Goal: Information Seeking & Learning: Find specific fact

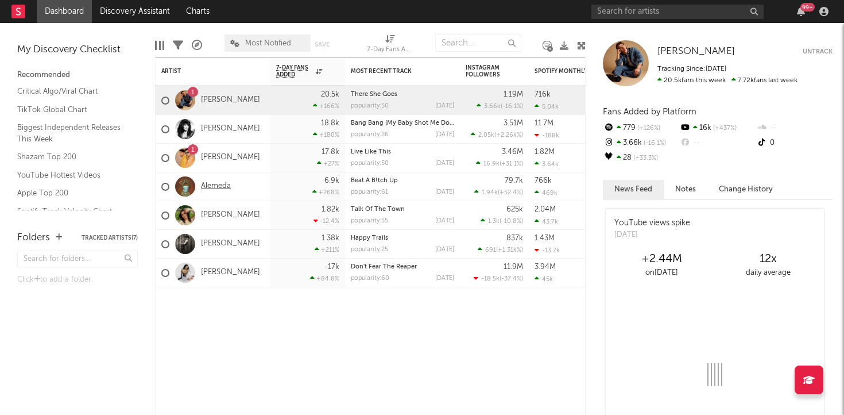
click at [215, 185] on link "Alemeda" at bounding box center [216, 187] width 30 height 10
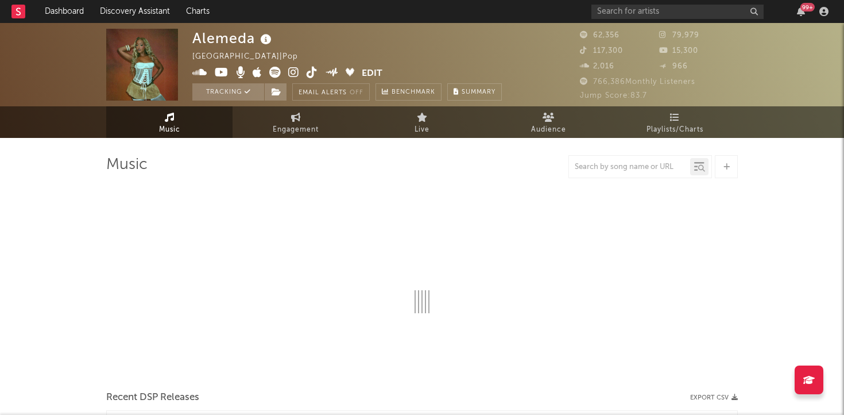
select select "6m"
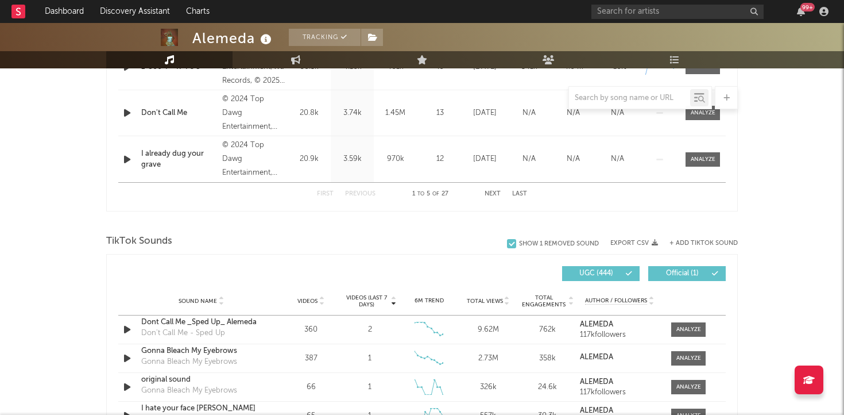
scroll to position [623, 0]
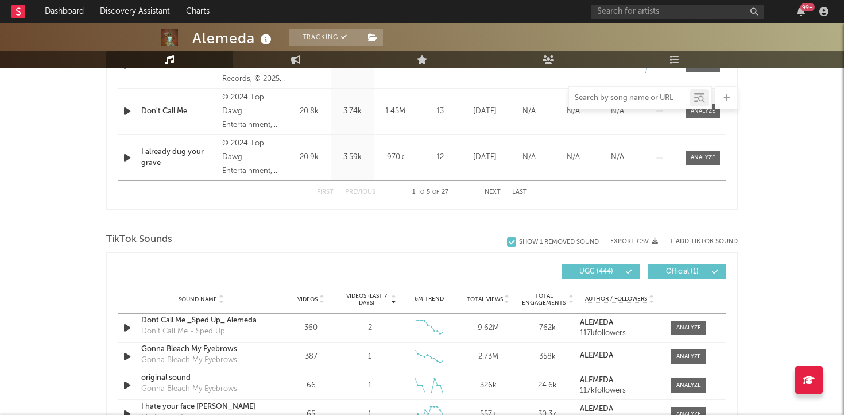
click at [632, 101] on input "text" at bounding box center [629, 98] width 121 height 9
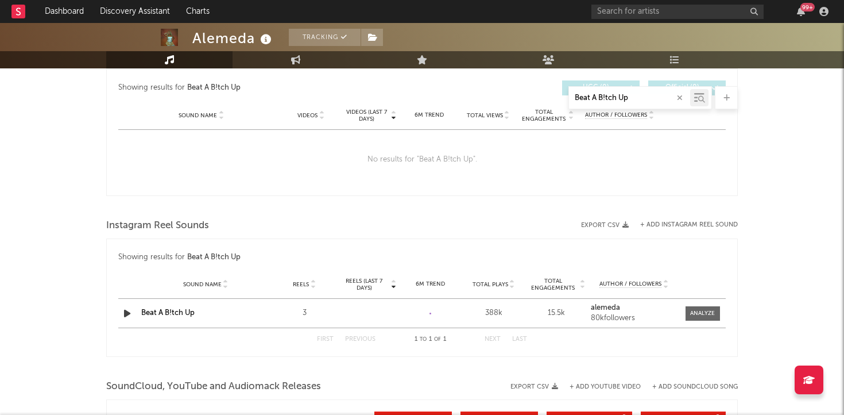
type input "Beat A B!tch Up"
click at [422, 250] on div "Showing results for Beat A B!tch Up Reels (last 7 days) Sound Name Reels Reels …" at bounding box center [422, 257] width 608 height 25
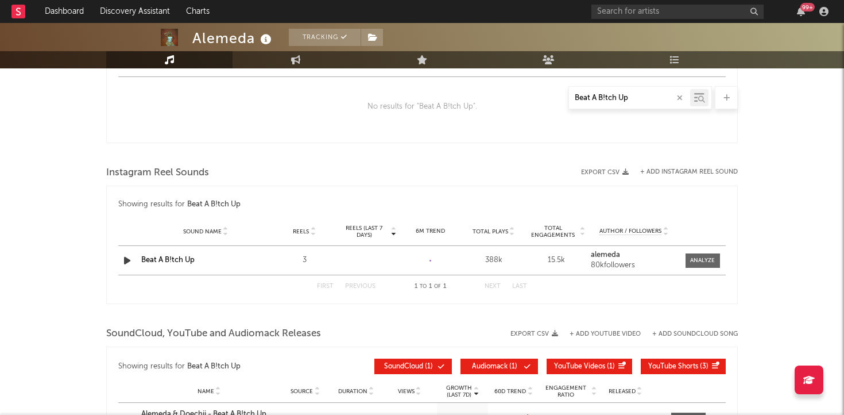
scroll to position [695, 0]
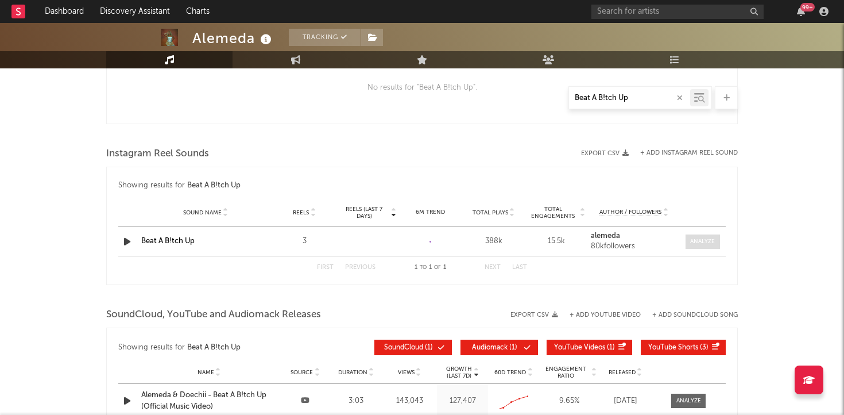
click at [697, 239] on div at bounding box center [702, 241] width 25 height 9
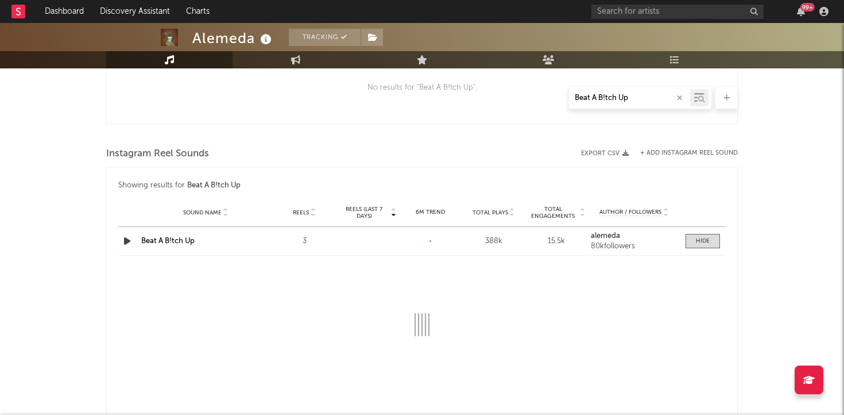
select select "1w"
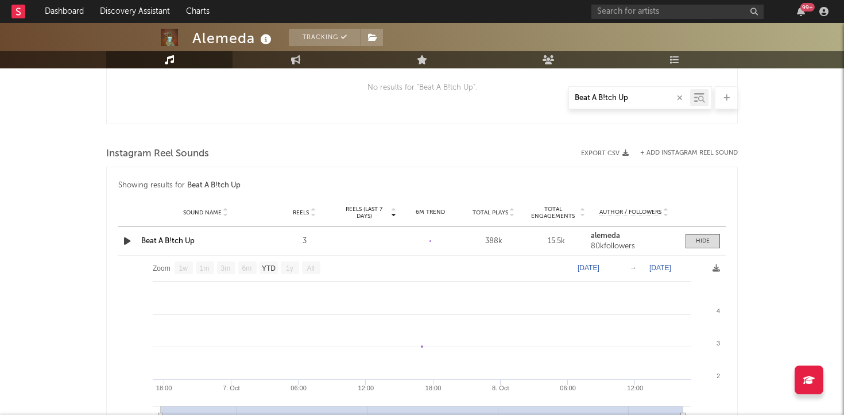
click at [774, 225] on div "Alemeda Tracking [GEOGRAPHIC_DATA] | Pop Edit Tracking Email Alerts Off Benchma…" at bounding box center [422, 98] width 844 height 1540
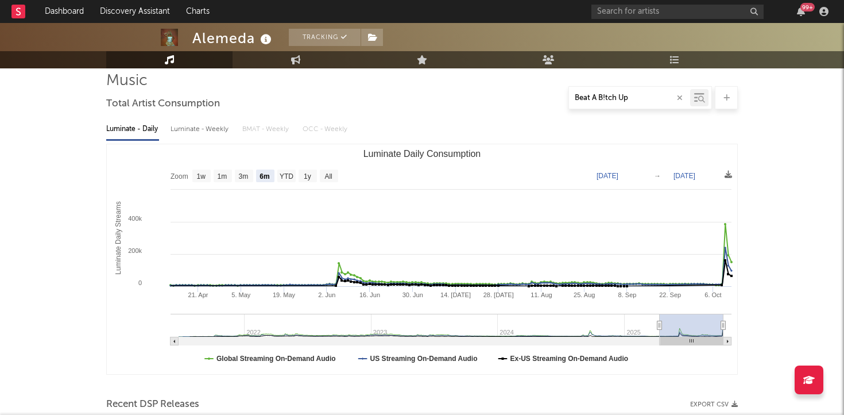
scroll to position [0, 0]
